Goal: Task Accomplishment & Management: Use online tool/utility

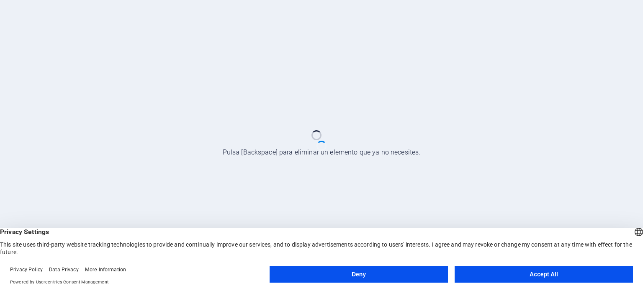
click at [546, 272] on button "Accept All" at bounding box center [544, 274] width 178 height 17
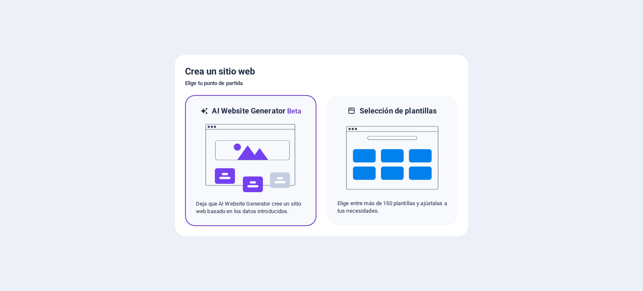
click at [244, 139] on img at bounding box center [251, 158] width 92 height 84
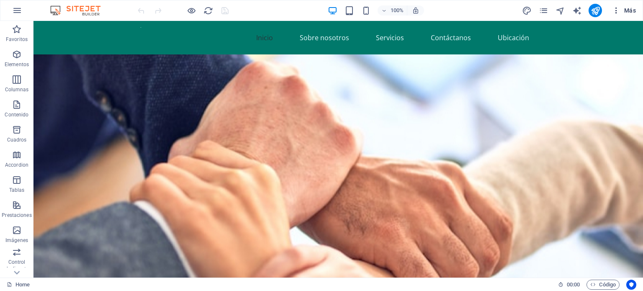
click at [627, 10] on span "Más" at bounding box center [624, 10] width 24 height 8
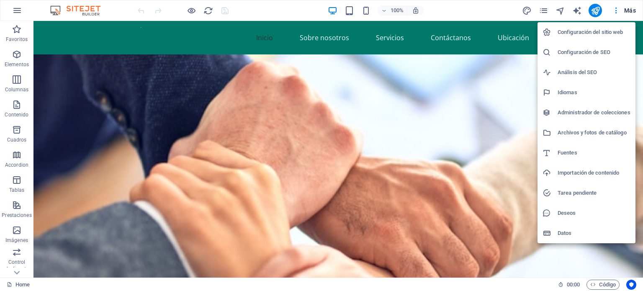
click at [595, 12] on div at bounding box center [321, 145] width 643 height 291
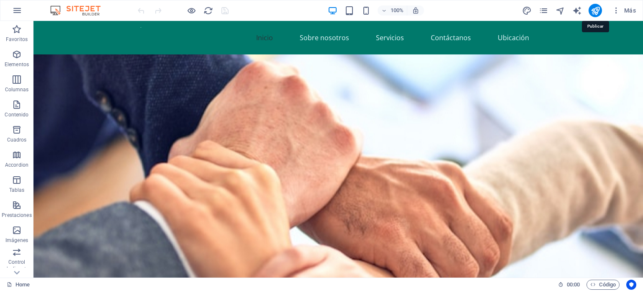
click at [595, 12] on icon "publish" at bounding box center [596, 11] width 10 height 10
